Goal: Task Accomplishment & Management: Manage account settings

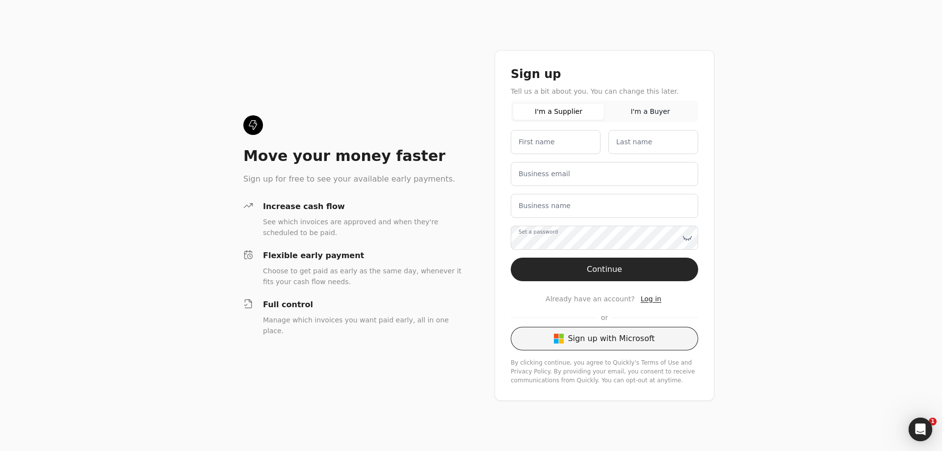
click at [627, 340] on button "Sign up with Microsoft" at bounding box center [604, 339] width 187 height 24
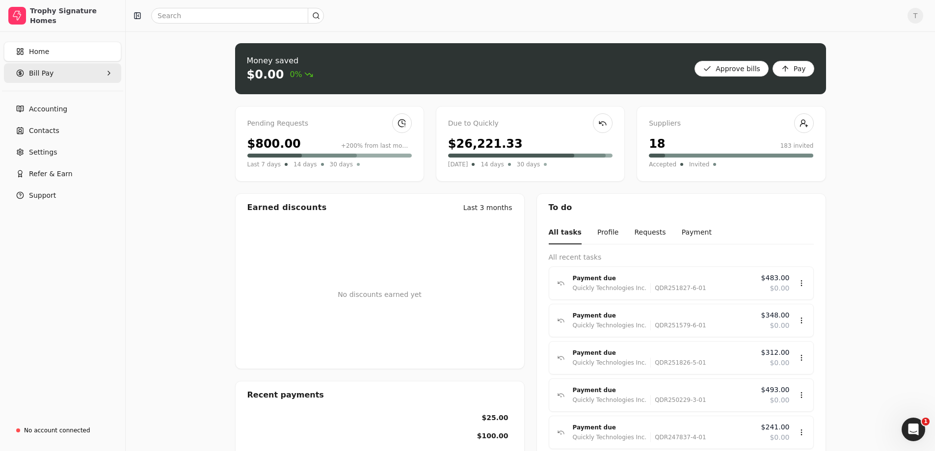
click at [41, 71] on span "Bill Pay" at bounding box center [41, 73] width 25 height 10
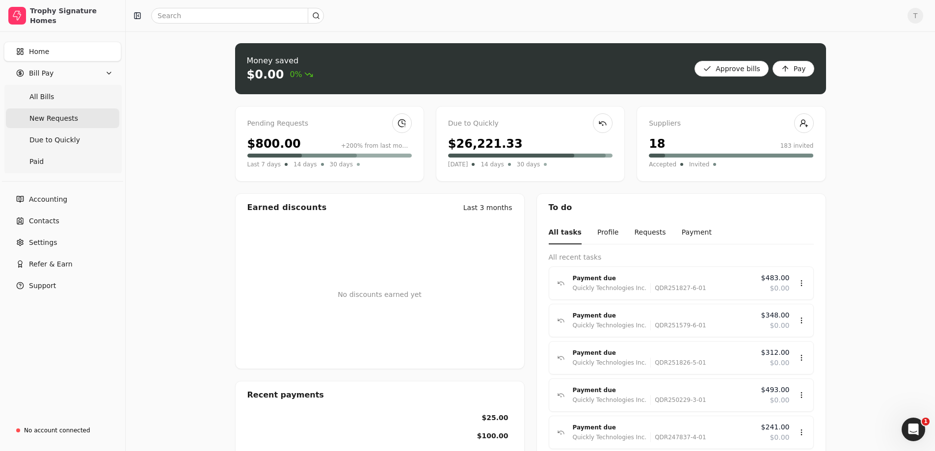
click at [49, 124] on Requests "New Requests" at bounding box center [62, 118] width 113 height 20
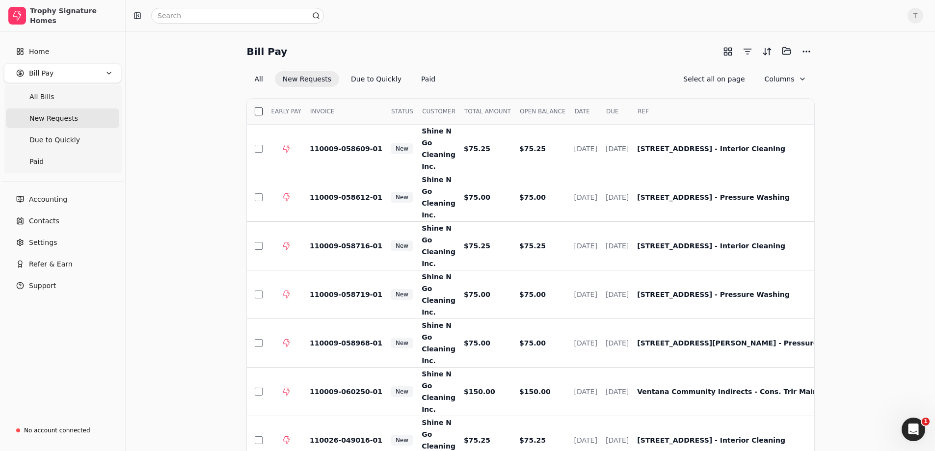
click at [256, 109] on button "button" at bounding box center [259, 111] width 8 height 8
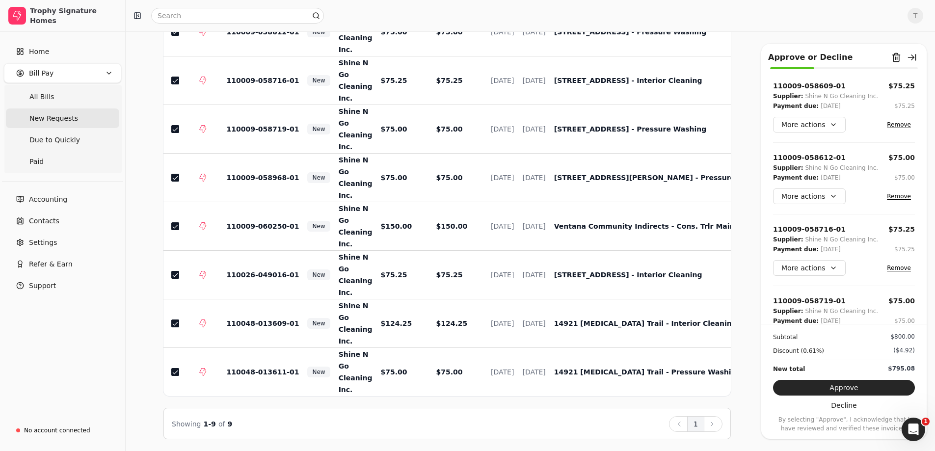
scroll to position [0, 38]
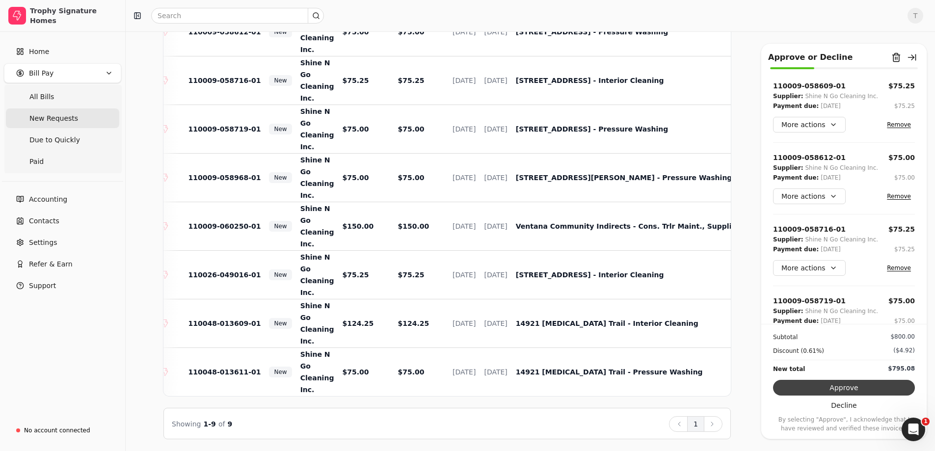
click at [816, 386] on button "Approve" at bounding box center [844, 388] width 142 height 16
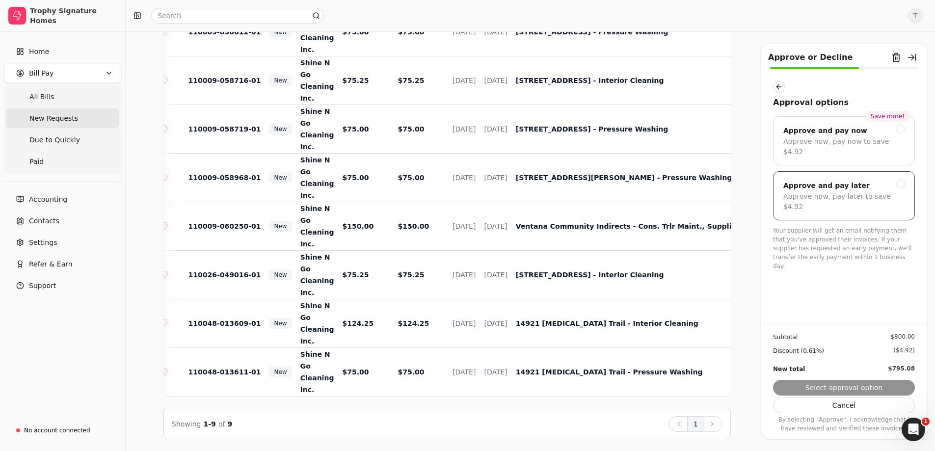
click at [895, 180] on div "Approve and pay later" at bounding box center [843, 186] width 121 height 12
drag, startPoint x: 842, startPoint y: 379, endPoint x: 842, endPoint y: 384, distance: 4.9
click at [842, 379] on div "Subtotal $800.00 Discount (0.61%) ($4.92) New total $795.08 Submit approval Can…" at bounding box center [843, 378] width 165 height 109
click at [842, 384] on button "Submit approval" at bounding box center [844, 388] width 142 height 16
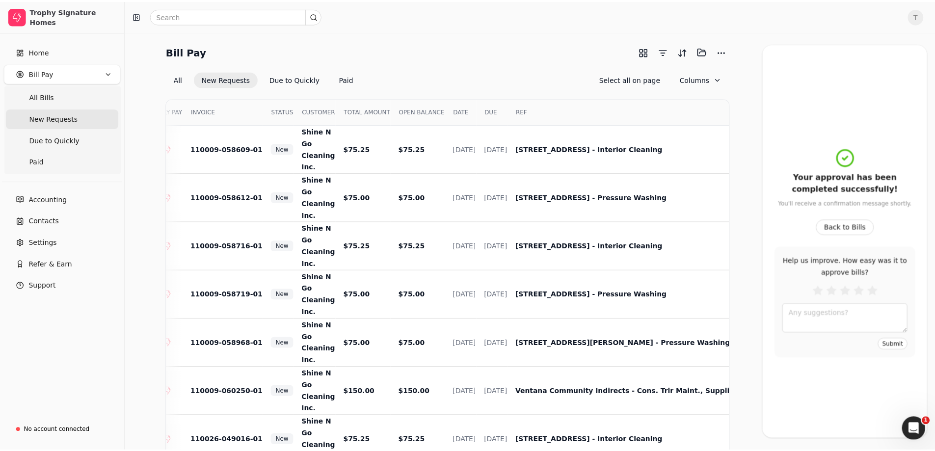
scroll to position [0, 0]
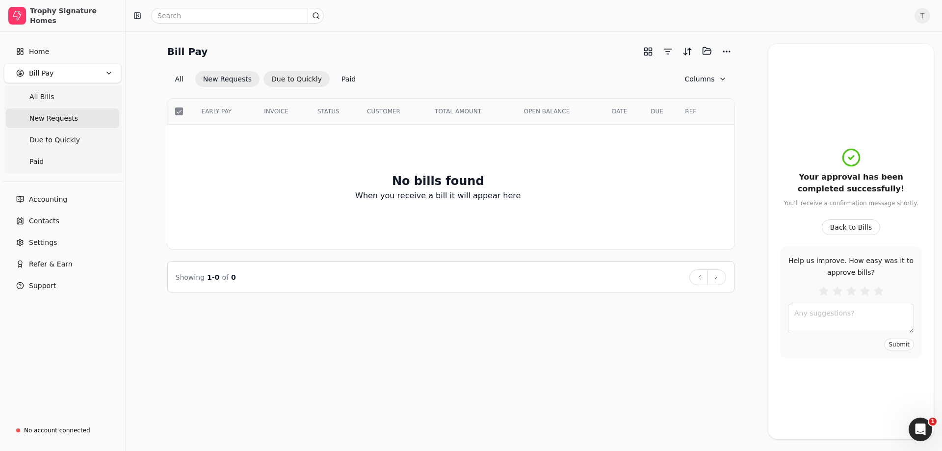
click at [300, 81] on button "Due to Quickly" at bounding box center [296, 79] width 66 height 16
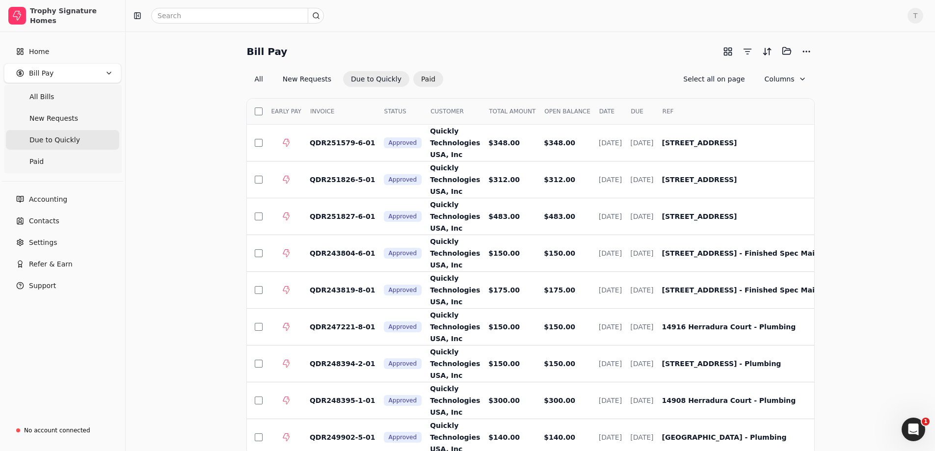
click at [413, 76] on button "Paid" at bounding box center [428, 79] width 30 height 16
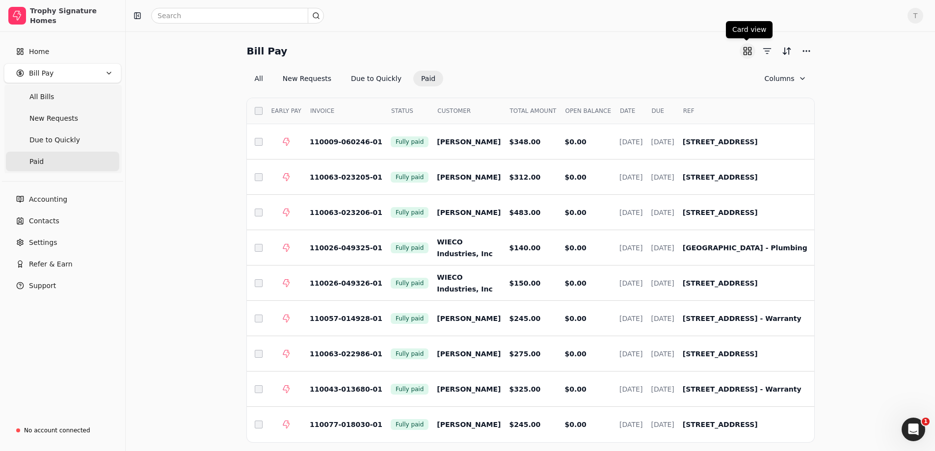
click at [742, 47] on button "button" at bounding box center [747, 51] width 16 height 16
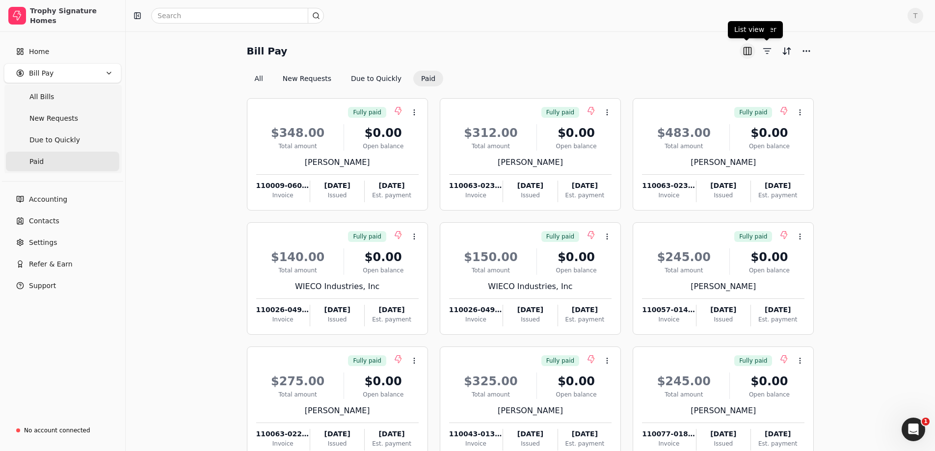
click at [753, 51] on button "button" at bounding box center [747, 51] width 16 height 16
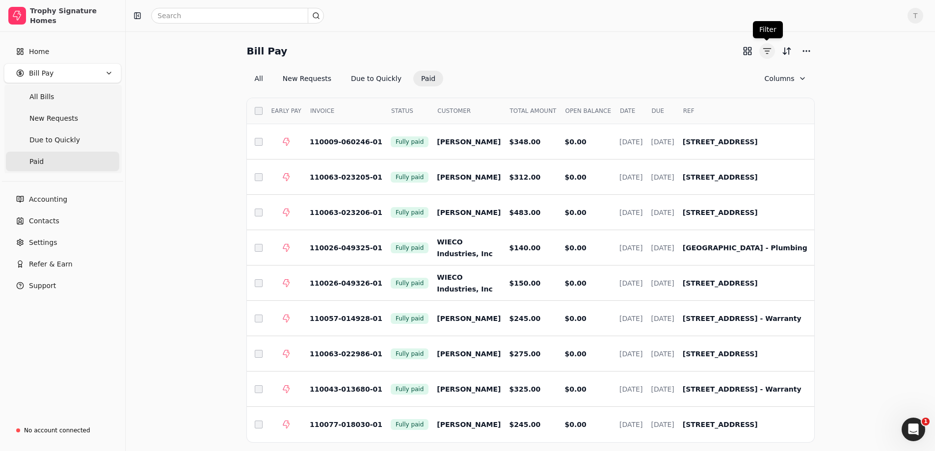
click at [766, 50] on button "button" at bounding box center [767, 51] width 16 height 16
click at [802, 51] on button "More" at bounding box center [806, 51] width 16 height 16
click at [632, 58] on div "Bill Pay" at bounding box center [530, 51] width 567 height 16
click at [62, 205] on link "Accounting" at bounding box center [62, 199] width 117 height 20
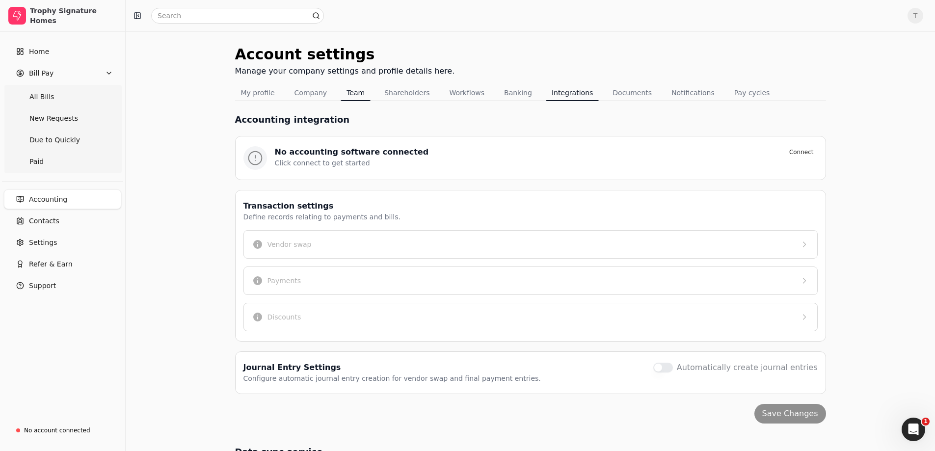
click at [346, 99] on button "Team" at bounding box center [355, 93] width 30 height 16
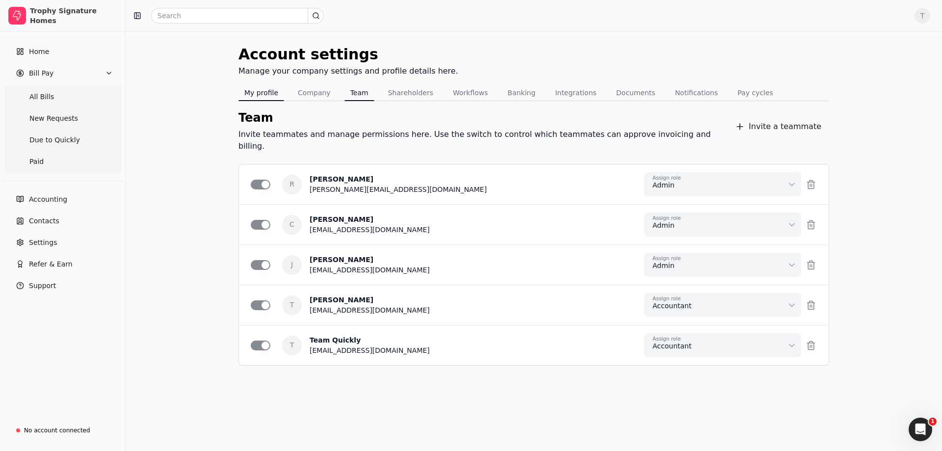
click at [254, 94] on button "My profile" at bounding box center [261, 93] width 46 height 16
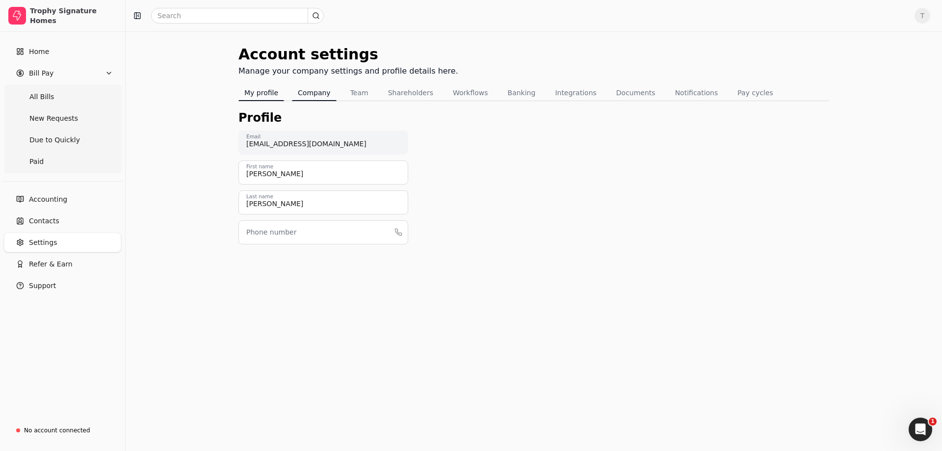
click at [312, 90] on button "Company" at bounding box center [314, 93] width 45 height 16
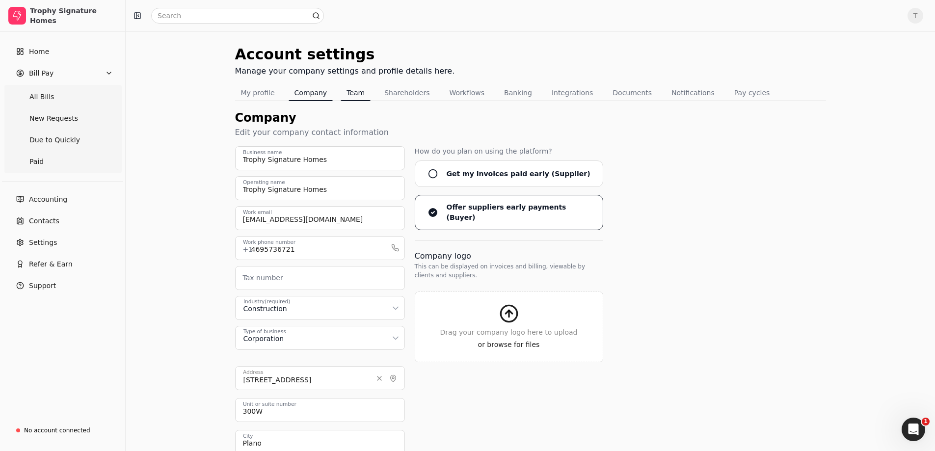
click at [350, 93] on button "Team" at bounding box center [355, 93] width 30 height 16
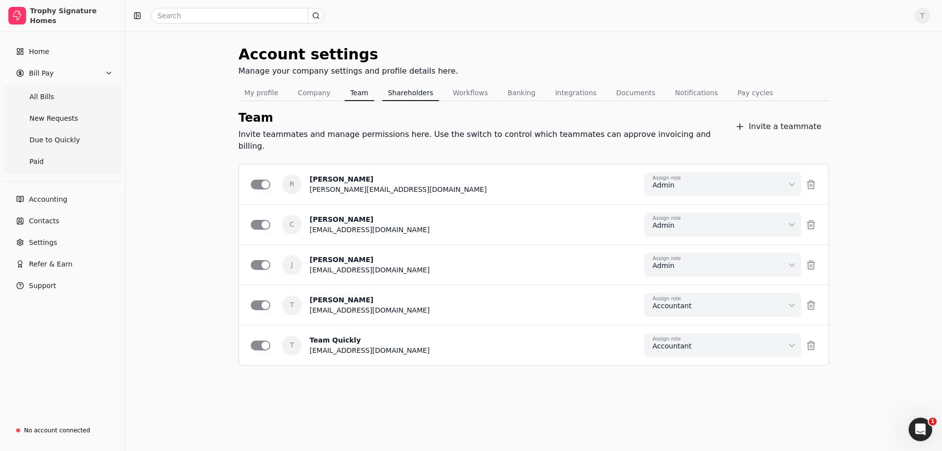
click at [411, 96] on button "Shareholders" at bounding box center [410, 93] width 57 height 16
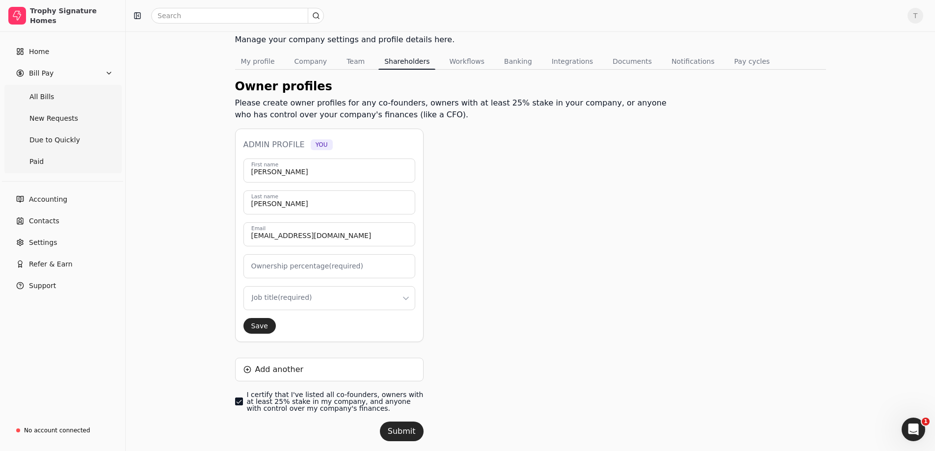
scroll to position [57, 0]
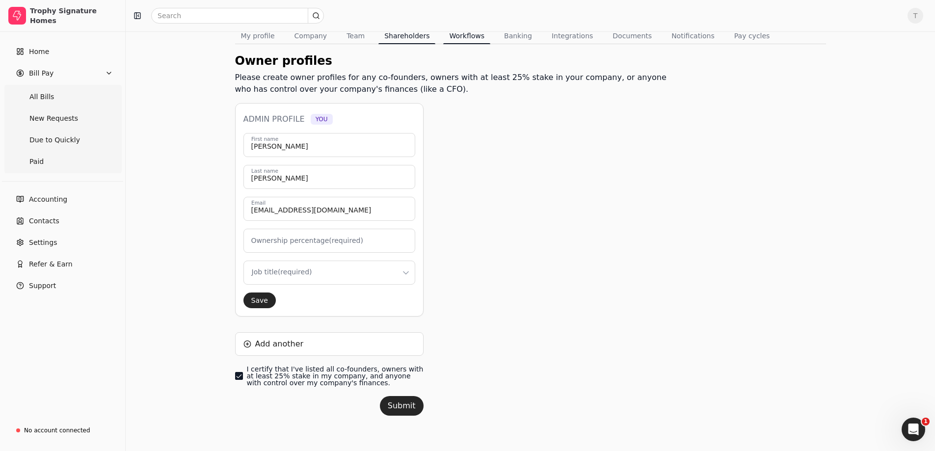
click at [464, 40] on button "Workflows" at bounding box center [466, 36] width 47 height 16
